Goal: Find specific page/section: Find specific page/section

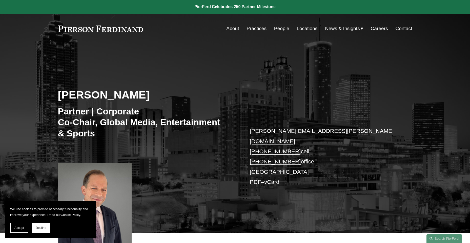
click at [249, 29] on link "Practices" at bounding box center [256, 29] width 20 height 10
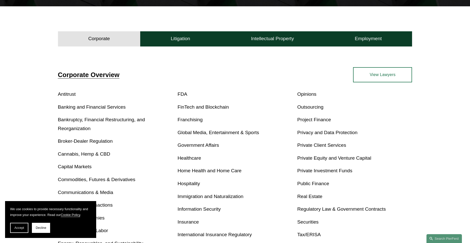
scroll to position [152, 0]
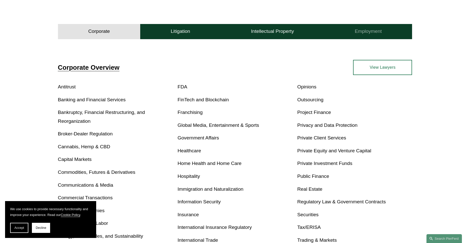
click at [359, 31] on h4 "Employment" at bounding box center [368, 31] width 27 height 6
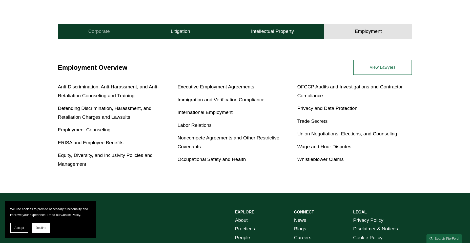
click at [94, 34] on h4 "Corporate" at bounding box center [98, 31] width 21 height 6
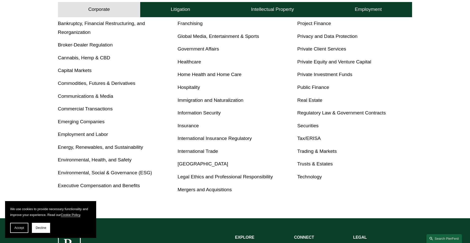
scroll to position [253, 0]
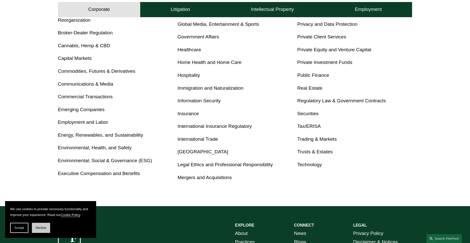
click at [44, 226] on button "Decline" at bounding box center [41, 228] width 18 height 10
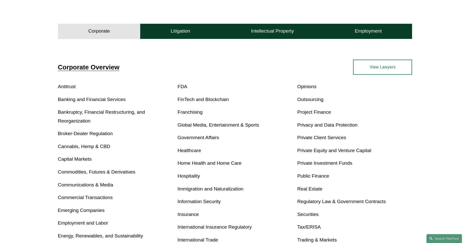
scroll to position [0, 0]
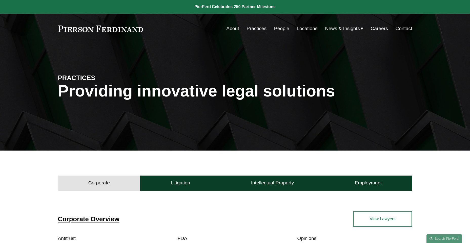
click at [302, 29] on link "Locations" at bounding box center [306, 29] width 21 height 10
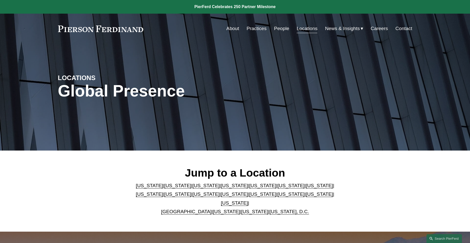
click at [277, 188] on link "[US_STATE]" at bounding box center [290, 185] width 27 height 5
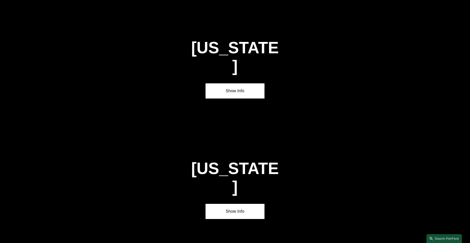
scroll to position [764, 0]
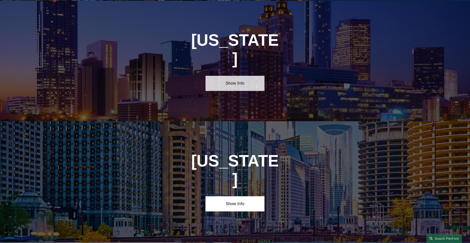
click at [251, 76] on link "Show Info" at bounding box center [234, 83] width 59 height 15
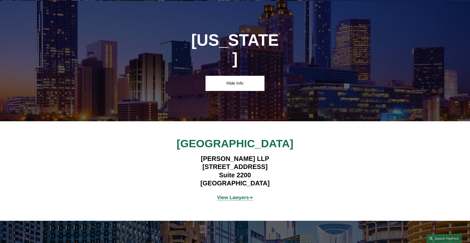
click at [246, 195] on strong "View Lawyers" at bounding box center [233, 197] width 32 height 5
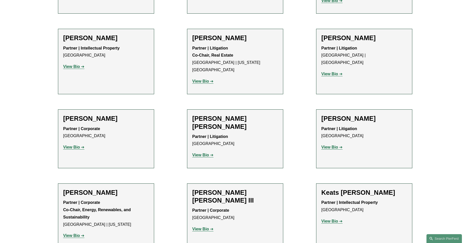
scroll to position [506, 0]
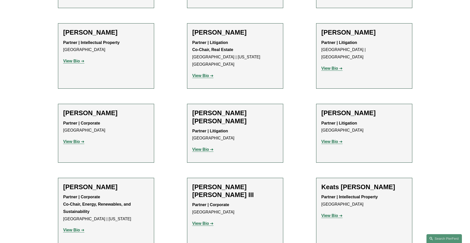
click at [76, 228] on strong "View Bio" at bounding box center [71, 230] width 17 height 4
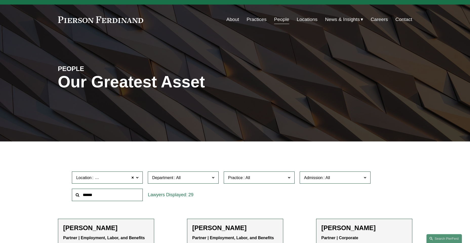
scroll to position [0, 0]
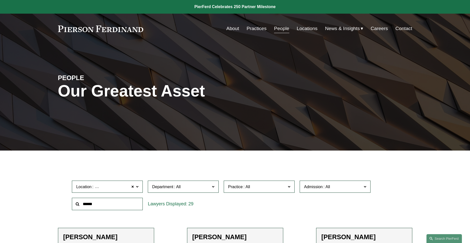
click at [269, 185] on span "Practice" at bounding box center [257, 187] width 58 height 7
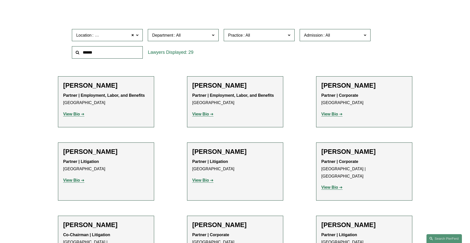
scroll to position [759, 0]
click at [0, 0] on link "Private Client Services" at bounding box center [0, 0] width 0 height 0
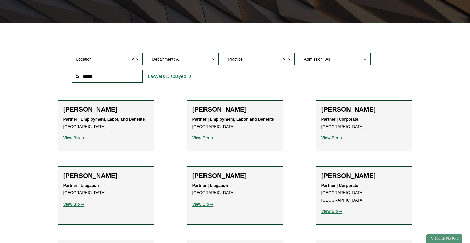
scroll to position [100, 0]
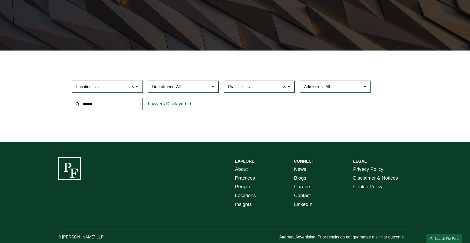
click at [133, 88] on span at bounding box center [132, 86] width 3 height 7
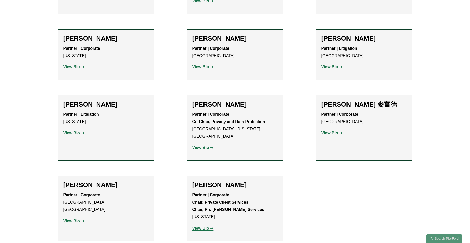
scroll to position [277, 0]
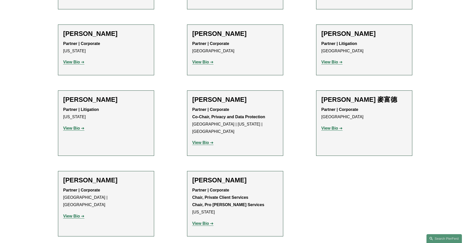
click at [201, 222] on strong "View Bio" at bounding box center [200, 224] width 17 height 4
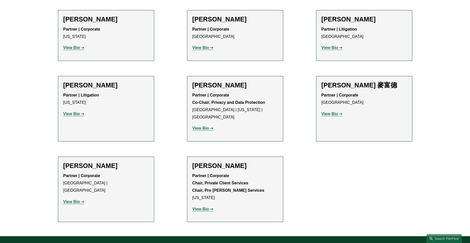
scroll to position [302, 0]
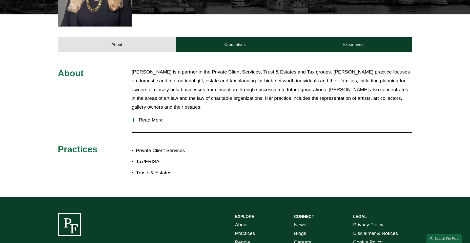
scroll to position [228, 0]
